Goal: Find specific page/section

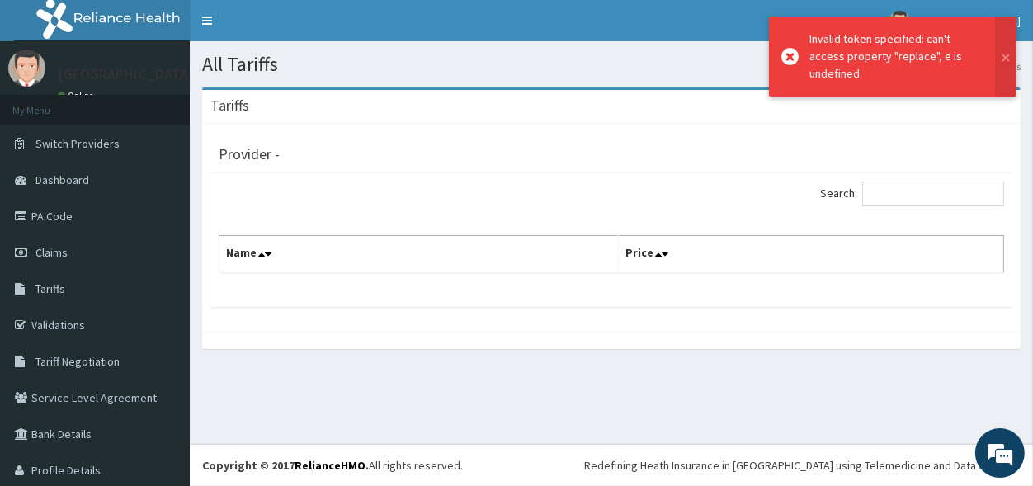
click at [670, 68] on h1 "All Tariffs" at bounding box center [611, 64] width 819 height 21
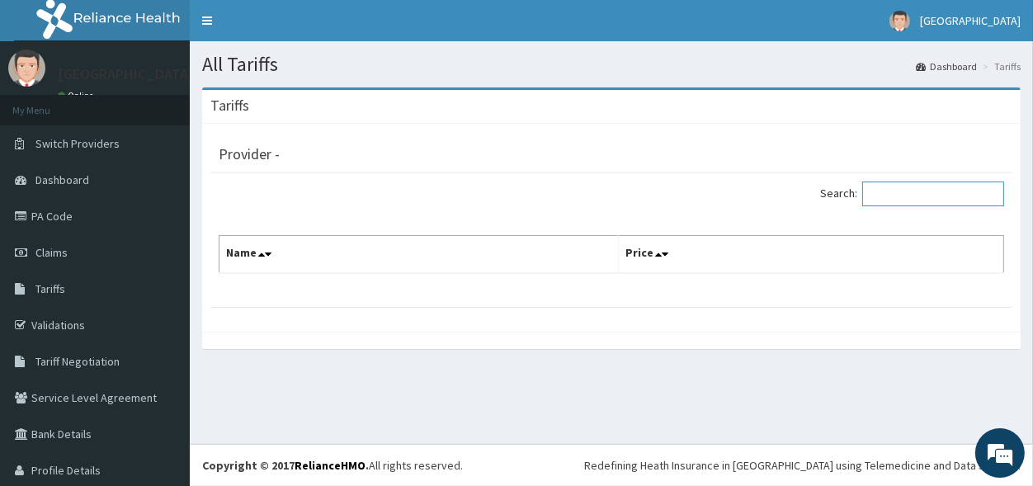
click at [907, 194] on input "Search:" at bounding box center [933, 194] width 142 height 25
click at [675, 205] on div "Search:" at bounding box center [814, 196] width 380 height 29
click at [890, 188] on input "Search:" at bounding box center [933, 194] width 142 height 25
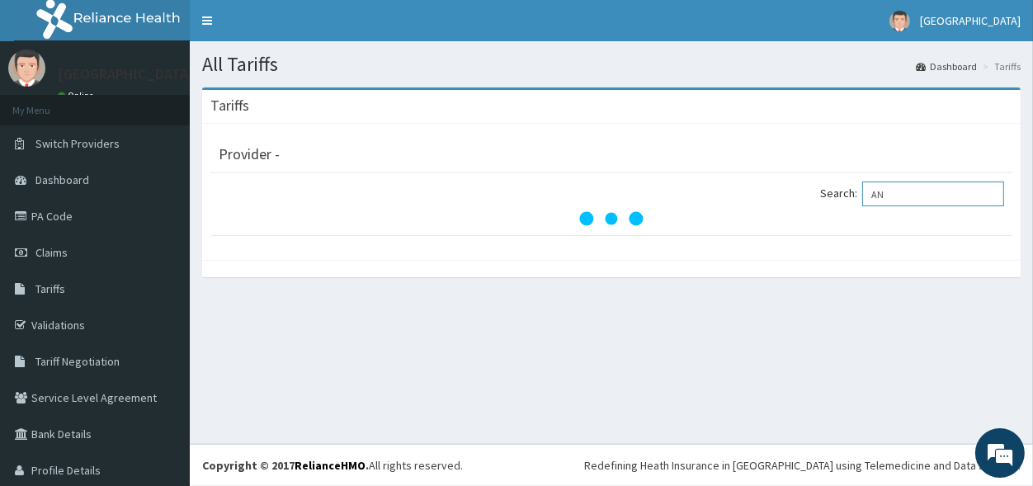
type input "AN"
click at [485, 183] on div "Search: AN" at bounding box center [611, 196] width 810 height 29
click at [913, 197] on input "AN" at bounding box center [933, 194] width 142 height 25
click at [41, 229] on link "PA Code" at bounding box center [95, 216] width 190 height 36
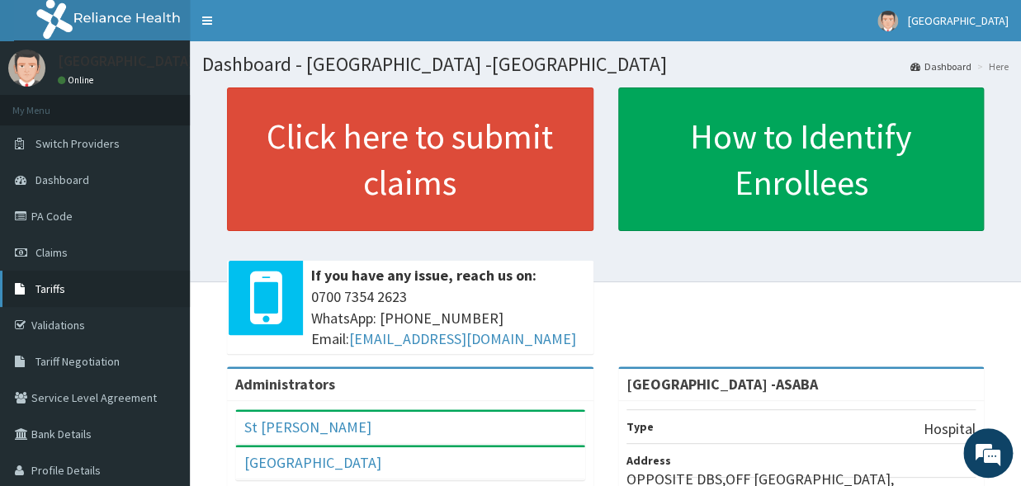
click at [46, 285] on span "Tariffs" at bounding box center [50, 288] width 30 height 15
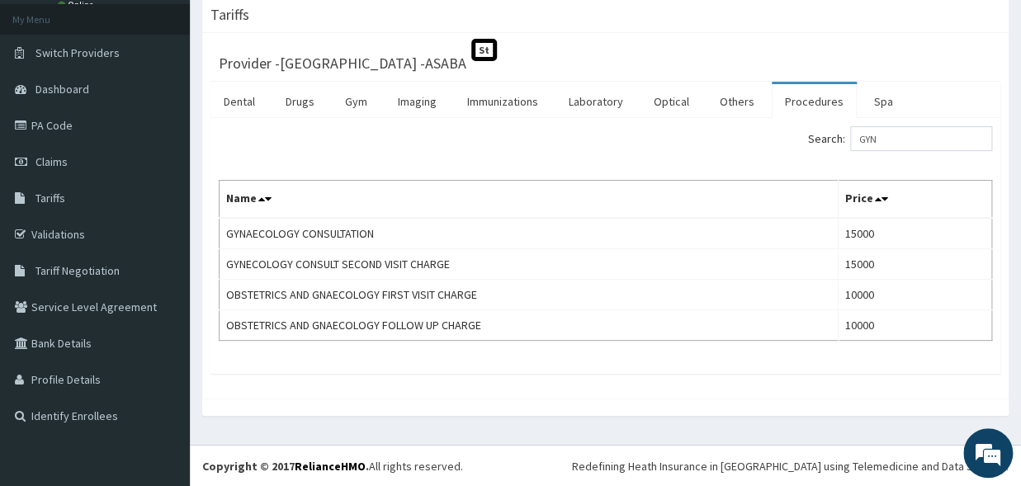
type input "GYN"
click at [87, 130] on link "PA Code" at bounding box center [95, 125] width 190 height 36
